Goal: Task Accomplishment & Management: Manage account settings

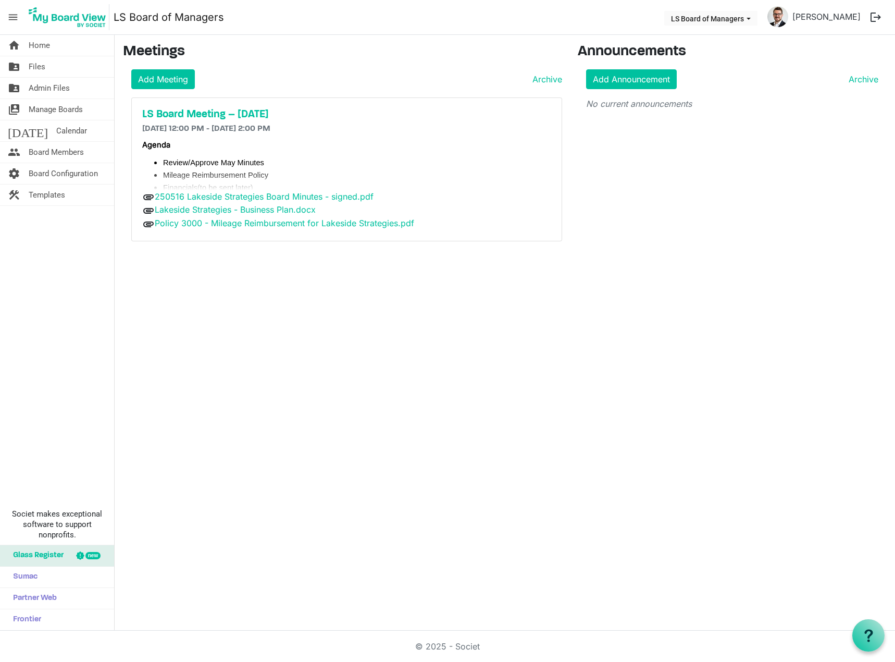
click at [85, 68] on link "folder_shared Files" at bounding box center [57, 66] width 114 height 21
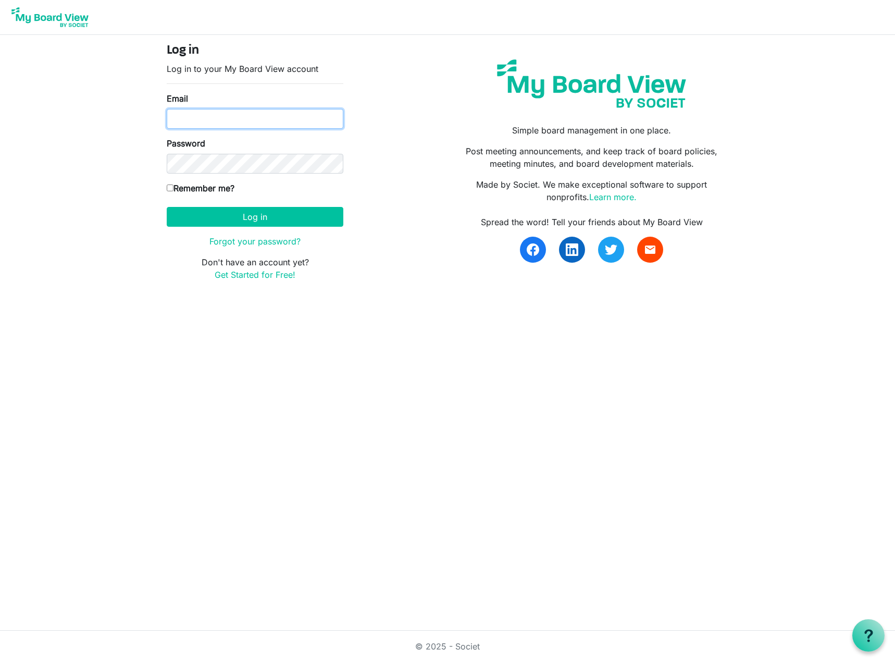
click at [222, 119] on input "Email" at bounding box center [255, 119] width 177 height 20
type input "kyoung@cpfcu.coop"
click at [167, 207] on button "Log in" at bounding box center [255, 217] width 177 height 20
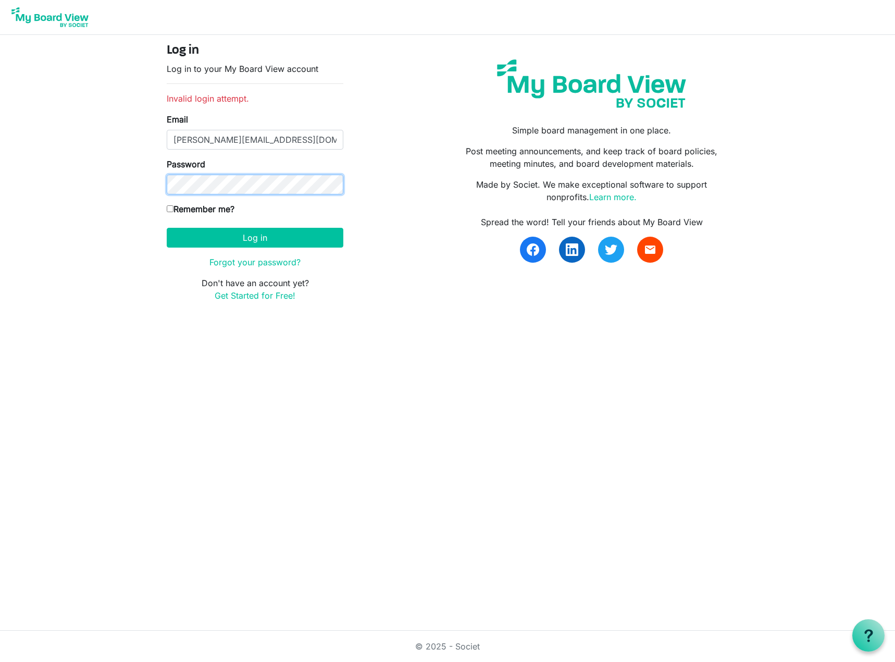
click at [167, 228] on button "Log in" at bounding box center [255, 238] width 177 height 20
drag, startPoint x: 277, startPoint y: 131, endPoint x: 159, endPoint y: 142, distance: 118.3
click at [160, 141] on div "Log in Log in to your My Board View account Invalid login attempt. Email kyoung…" at bounding box center [255, 176] width 192 height 267
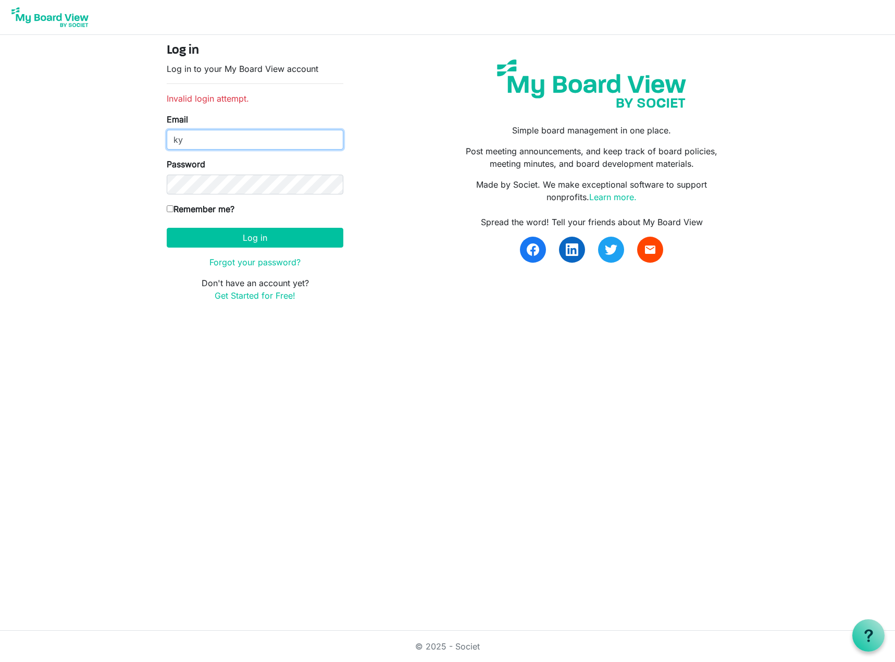
type input "kyoung@lakesidestrategies.coop"
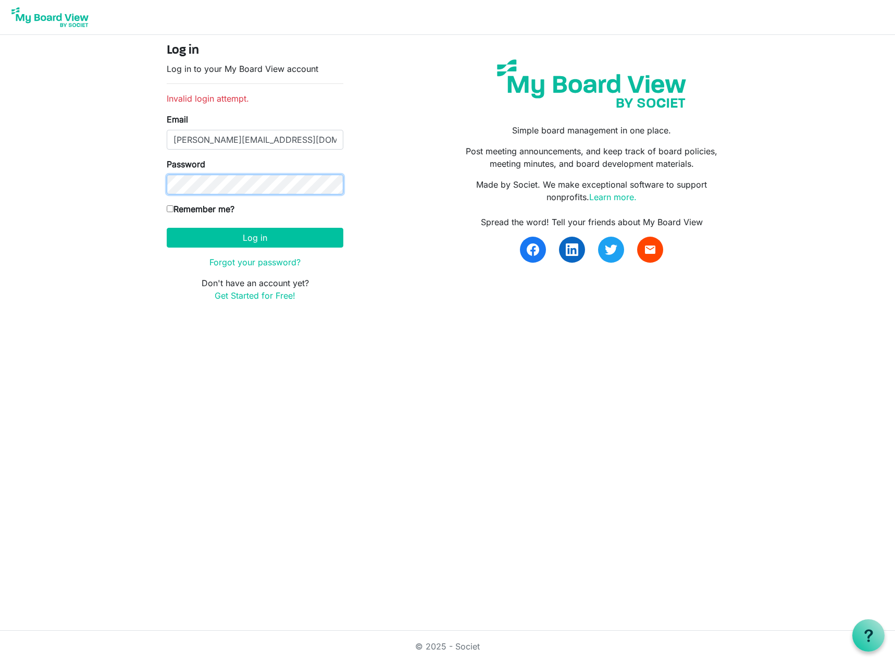
click at [167, 228] on button "Log in" at bounding box center [255, 238] width 177 height 20
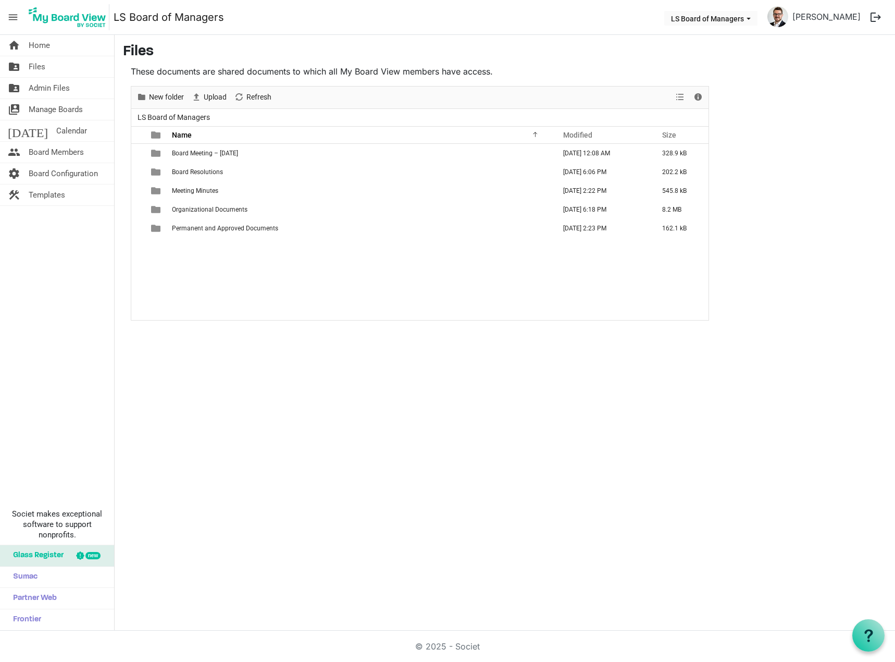
click at [255, 159] on td "Board Meeting – [DATE]" at bounding box center [361, 153] width 384 height 19
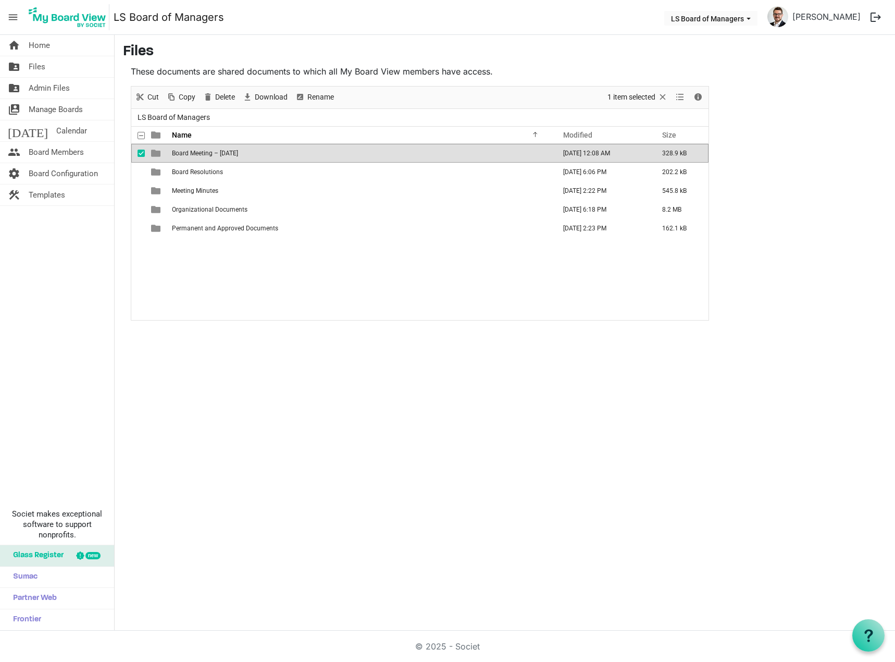
click at [256, 159] on td "Board Meeting – [DATE]" at bounding box center [361, 153] width 384 height 19
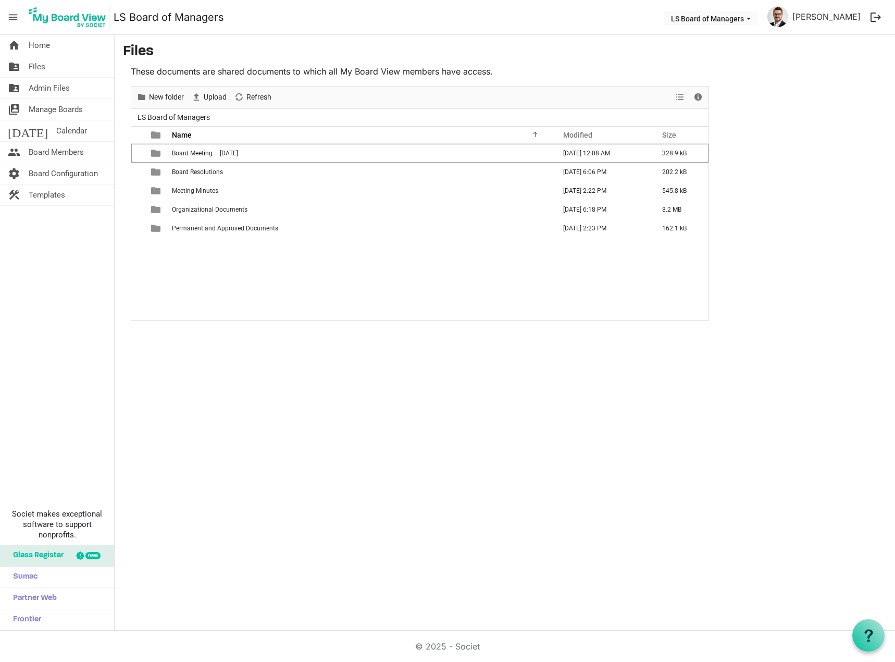
click at [256, 159] on td "Board Meeting – [DATE]" at bounding box center [361, 153] width 384 height 19
click at [216, 177] on td "BalanceSheet.pdf" at bounding box center [361, 172] width 384 height 19
